Goal: Task Accomplishment & Management: Manage account settings

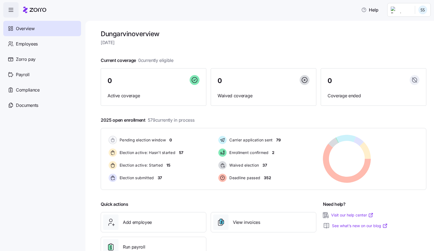
click at [15, 10] on span "button" at bounding box center [11, 9] width 15 height 15
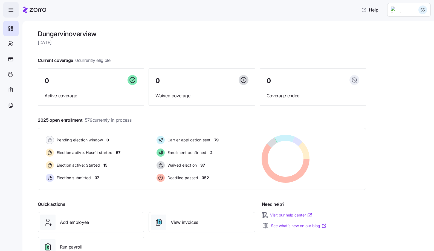
click at [15, 10] on span "button" at bounding box center [11, 9] width 15 height 15
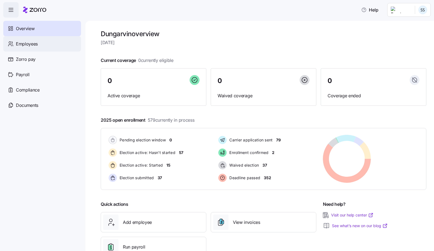
click at [38, 47] on span "Employees" at bounding box center [27, 44] width 22 height 7
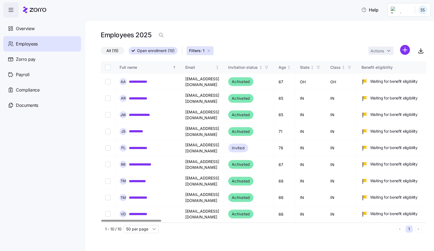
click at [210, 50] on icon "button" at bounding box center [209, 50] width 4 height 4
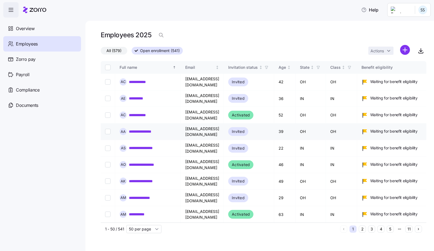
click at [123, 49] on label "All (579)" at bounding box center [114, 51] width 27 height 8
click at [101, 52] on input "All (579)" at bounding box center [101, 52] width 0 height 0
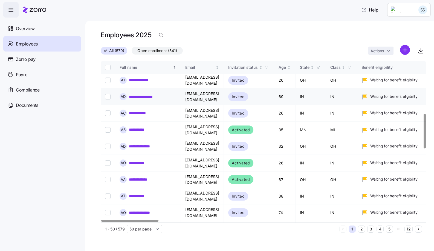
scroll to position [246, 0]
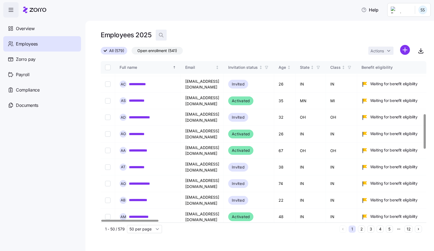
click at [161, 52] on span "Open enrollment (541)" at bounding box center [157, 50] width 40 height 7
click at [132, 52] on input "Open enrollment (541)" at bounding box center [132, 52] width 0 height 0
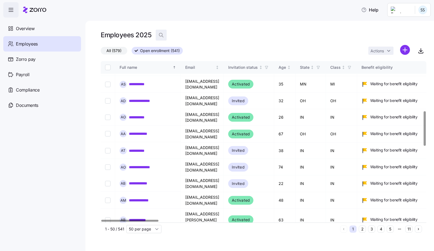
drag, startPoint x: 160, startPoint y: 34, endPoint x: 164, endPoint y: 44, distance: 10.4
click at [160, 34] on icon "button" at bounding box center [161, 34] width 5 height 5
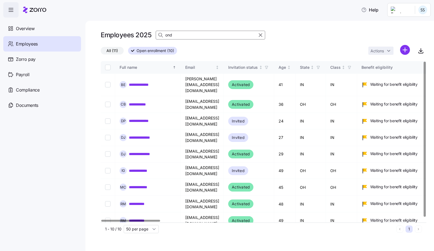
drag, startPoint x: 178, startPoint y: 35, endPoint x: 0, endPoint y: 13, distance: 179.5
click at [73, 27] on div "**********" at bounding box center [217, 124] width 434 height 248
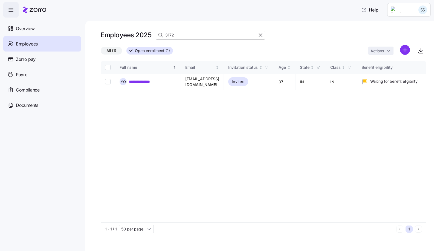
type input "3172"
drag, startPoint x: 179, startPoint y: 34, endPoint x: 39, endPoint y: 30, distance: 139.5
click at [131, 30] on div "Employees 2025 3172" at bounding box center [183, 35] width 165 height 11
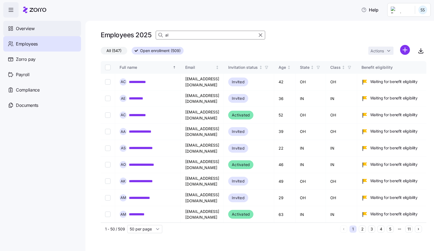
type input "a"
